Goal: Information Seeking & Learning: Obtain resource

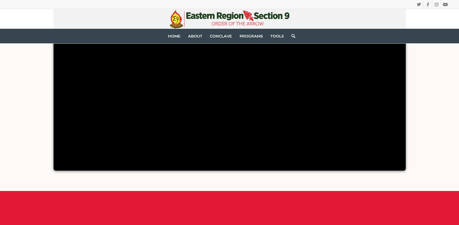
scroll to position [446, 0]
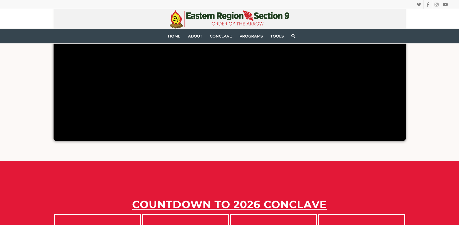
drag, startPoint x: 458, startPoint y: 114, endPoint x: 457, endPoint y: 147, distance: 33.2
click at [457, 147] on div "Conclave Music Video featuring highlights from past Conclaves" at bounding box center [229, 34] width 459 height 254
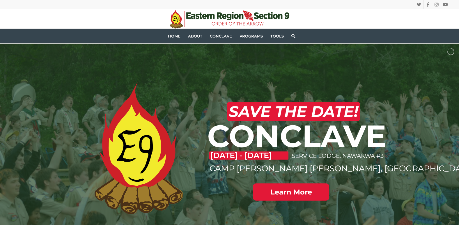
scroll to position [0, 0]
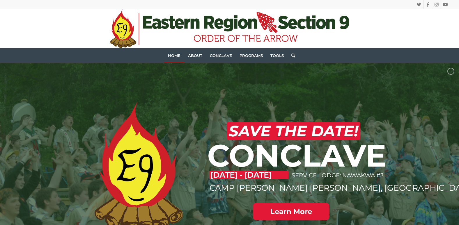
click at [173, 55] on span "Home" at bounding box center [174, 55] width 13 height 5
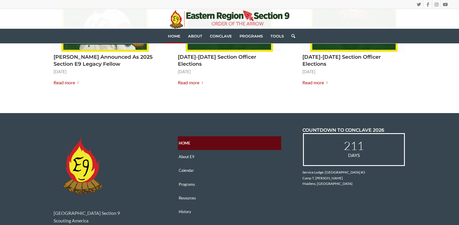
scroll to position [867, 0]
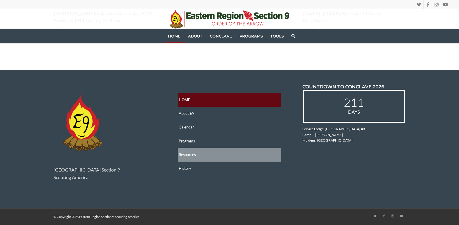
click at [220, 148] on link "Resources" at bounding box center [229, 155] width 103 height 14
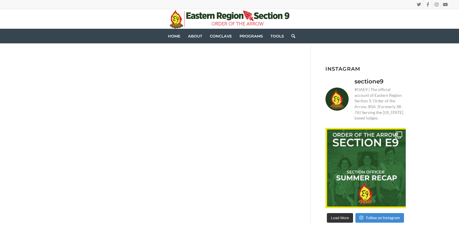
scroll to position [36, 0]
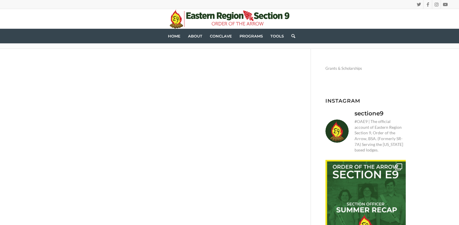
drag, startPoint x: 455, startPoint y: 89, endPoint x: 451, endPoint y: 49, distance: 39.7
click at [451, 49] on div "Grants & Scholarships Instagram sectione9 #OAE9 | The official account of Easte…" at bounding box center [229, 200] width 459 height 302
